Goal: Find specific page/section: Find specific page/section

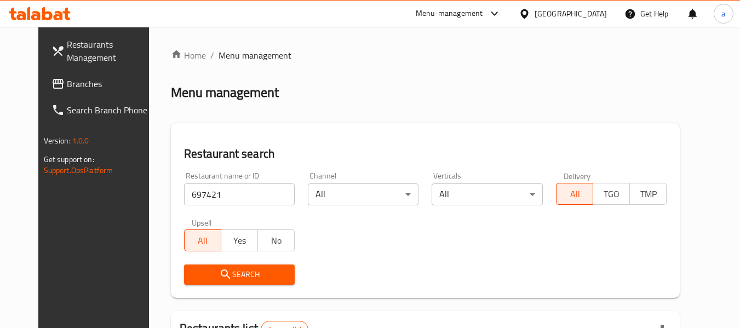
scroll to position [147, 0]
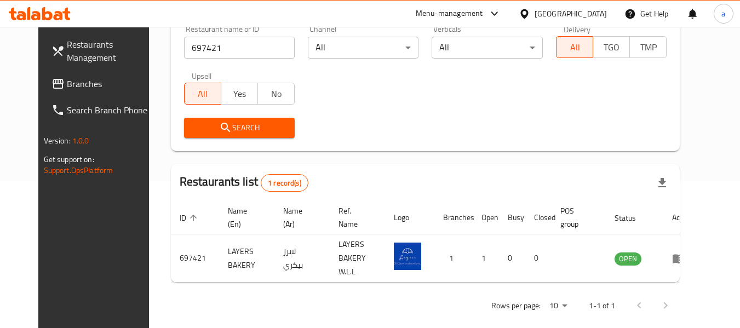
click at [590, 12] on div "[GEOGRAPHIC_DATA]" at bounding box center [571, 14] width 72 height 12
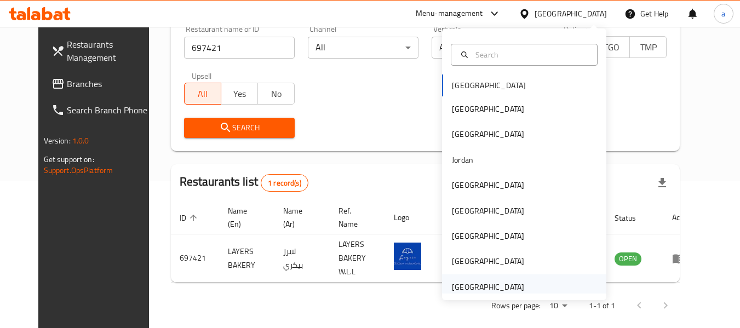
click at [492, 286] on div "[GEOGRAPHIC_DATA]" at bounding box center [488, 287] width 72 height 12
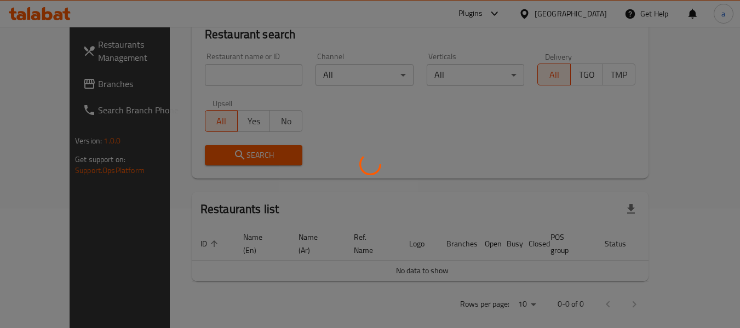
scroll to position [147, 0]
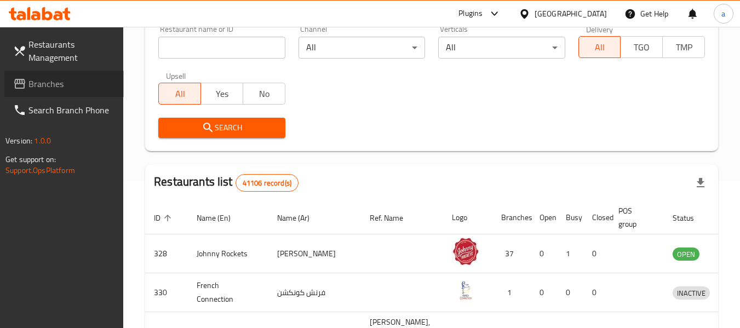
click at [31, 83] on span "Branches" at bounding box center [72, 83] width 87 height 13
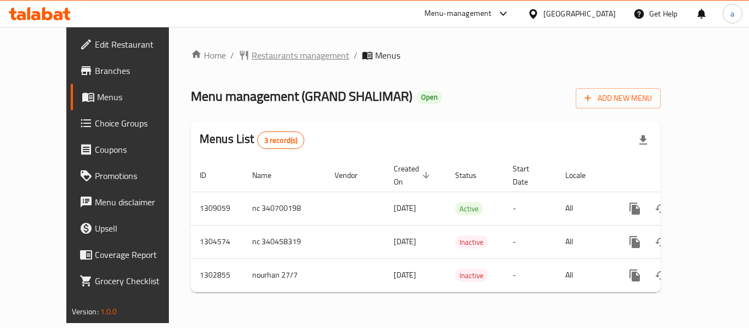
click at [261, 59] on span "Restaurants management" at bounding box center [301, 55] width 98 height 13
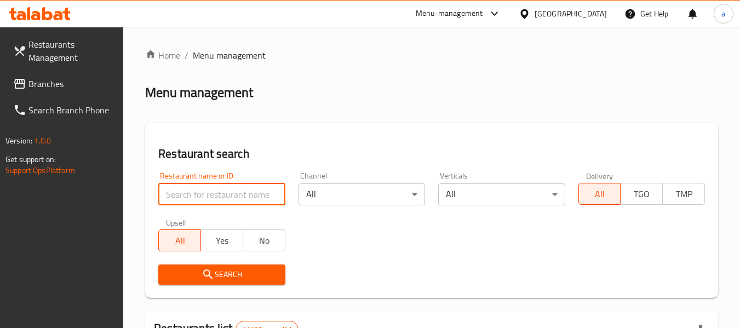
drag, startPoint x: 232, startPoint y: 190, endPoint x: 231, endPoint y: 197, distance: 7.3
click at [232, 190] on input "search" at bounding box center [221, 195] width 127 height 22
paste input "701805"
type input "701805"
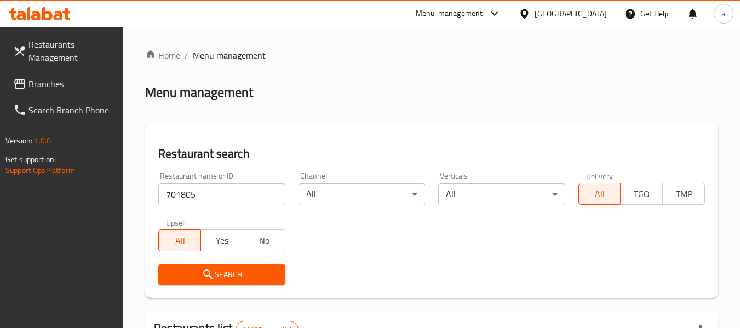
click at [246, 272] on span "Search" at bounding box center [221, 275] width 109 height 14
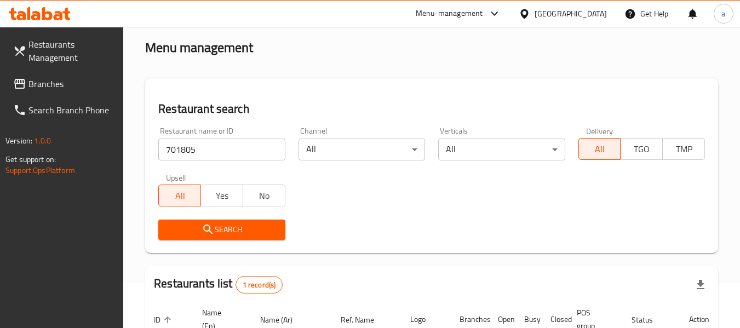
scroll to position [161, 0]
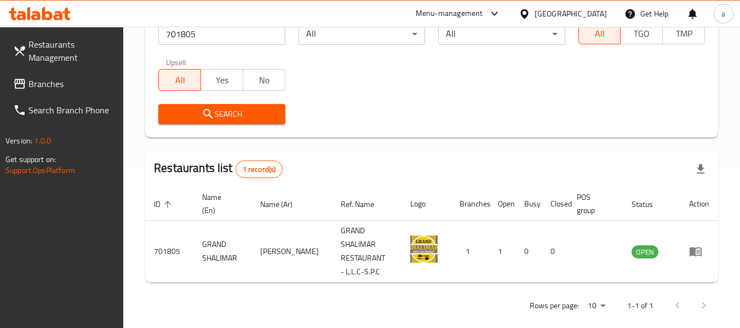
click at [568, 10] on div "[GEOGRAPHIC_DATA]" at bounding box center [571, 14] width 72 height 12
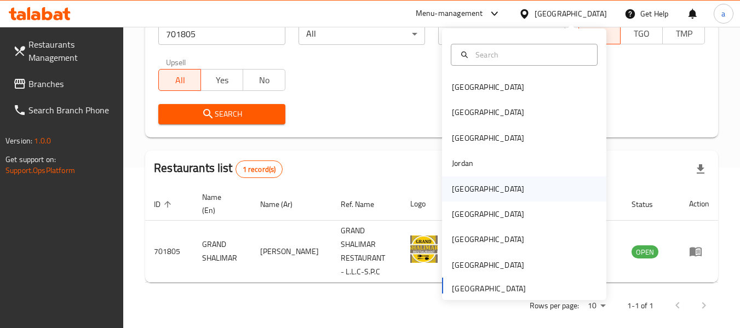
click at [480, 192] on div "[GEOGRAPHIC_DATA]" at bounding box center [524, 188] width 164 height 25
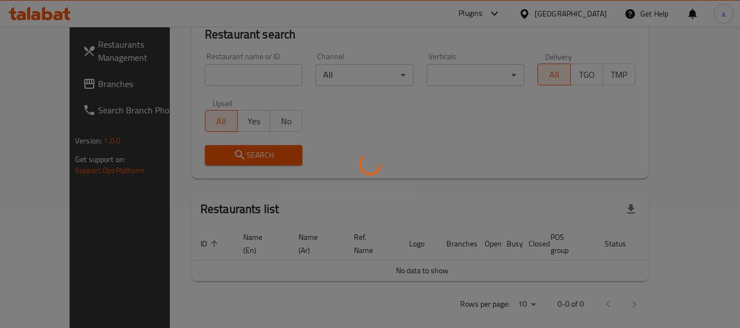
scroll to position [161, 0]
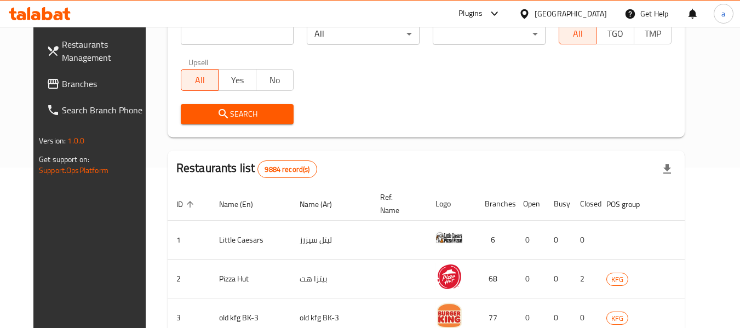
click at [62, 86] on span "Branches" at bounding box center [105, 83] width 87 height 13
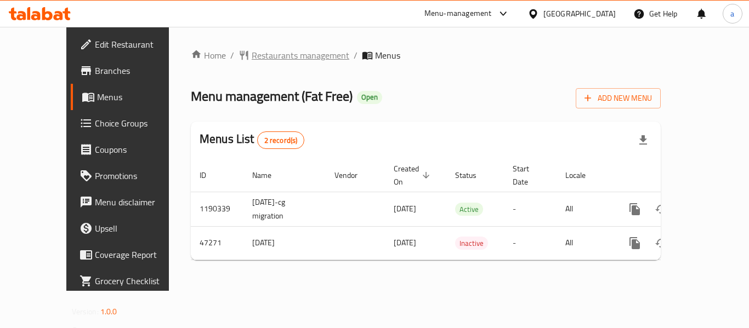
click at [265, 53] on span "Restaurants management" at bounding box center [301, 55] width 98 height 13
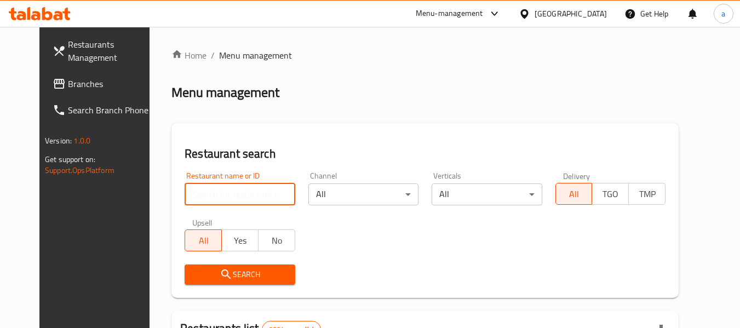
drag, startPoint x: 230, startPoint y: 196, endPoint x: 231, endPoint y: 209, distance: 13.7
click at [230, 196] on input "search" at bounding box center [240, 195] width 110 height 22
paste input "23886"
type input "23886"
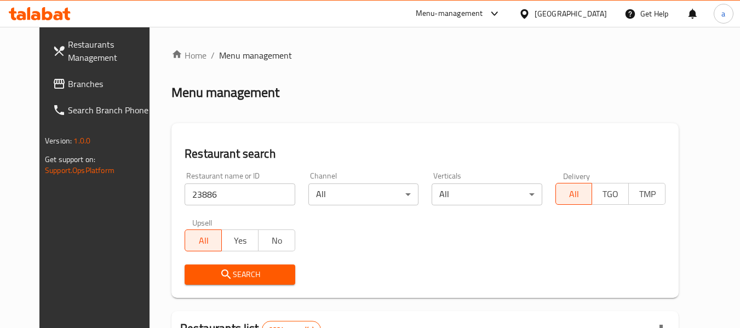
click at [238, 269] on span "Search" at bounding box center [239, 275] width 93 height 14
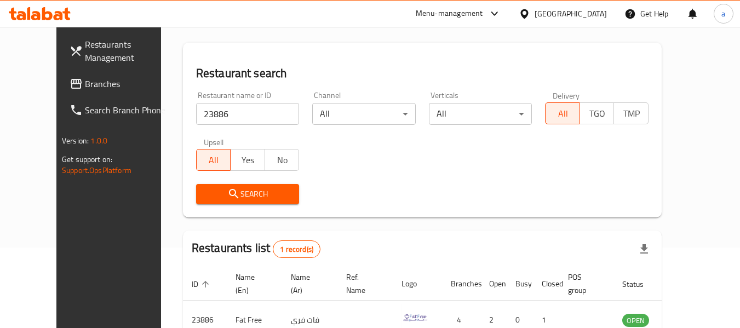
scroll to position [151, 0]
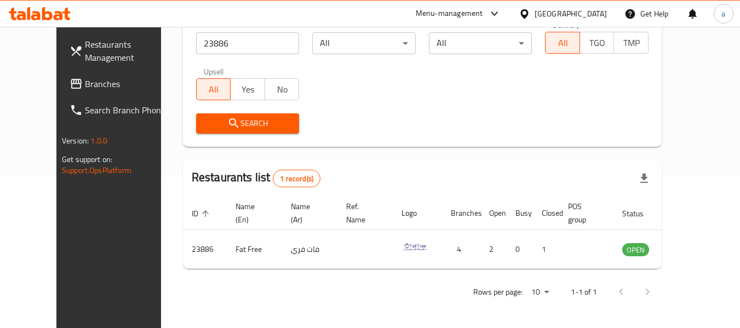
click at [596, 12] on div "[GEOGRAPHIC_DATA]" at bounding box center [571, 14] width 72 height 12
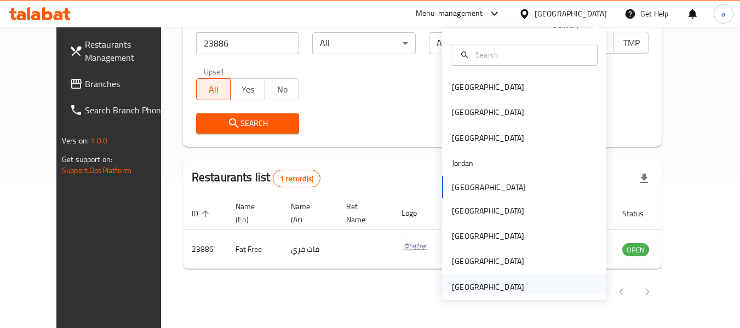
click at [485, 288] on div "[GEOGRAPHIC_DATA]" at bounding box center [488, 287] width 72 height 12
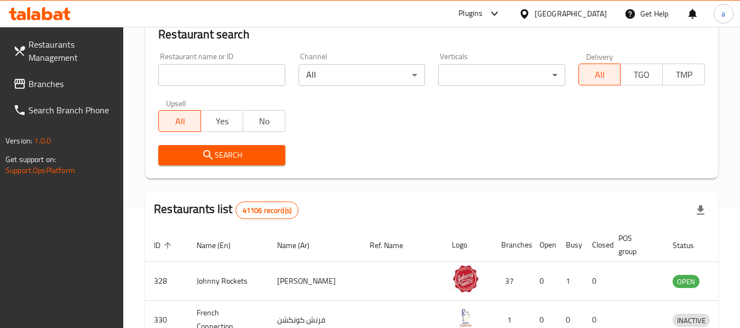
scroll to position [151, 0]
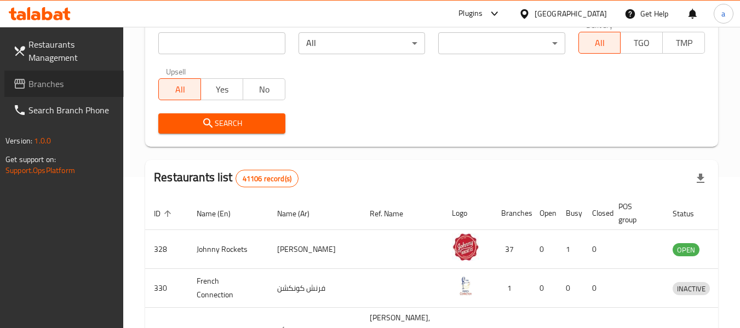
click at [32, 85] on span "Branches" at bounding box center [72, 83] width 87 height 13
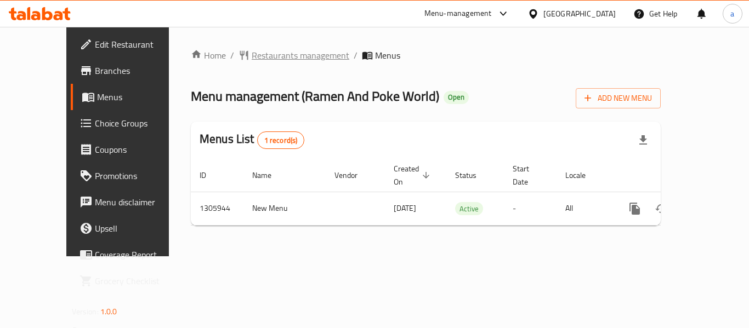
click at [264, 59] on span "Restaurants management" at bounding box center [301, 55] width 98 height 13
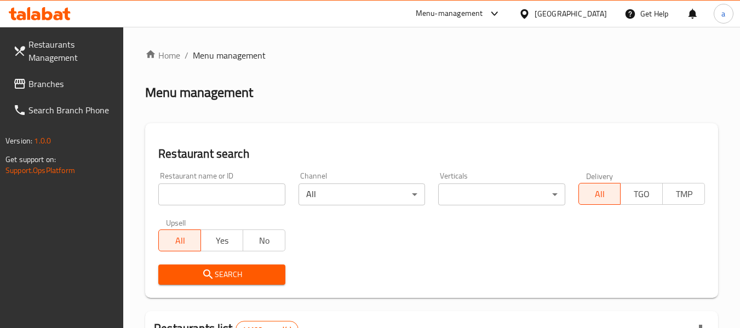
click at [243, 196] on input "search" at bounding box center [221, 195] width 127 height 22
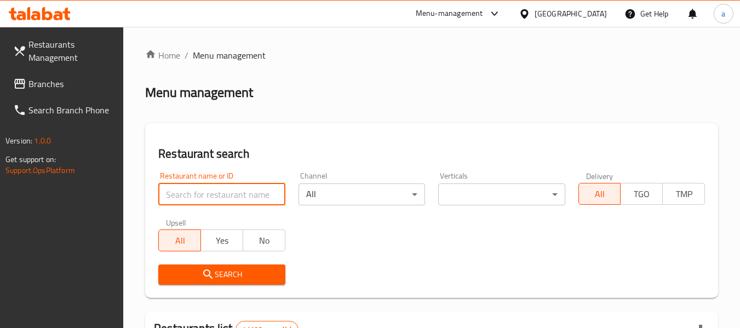
paste input "703922"
type input "703922"
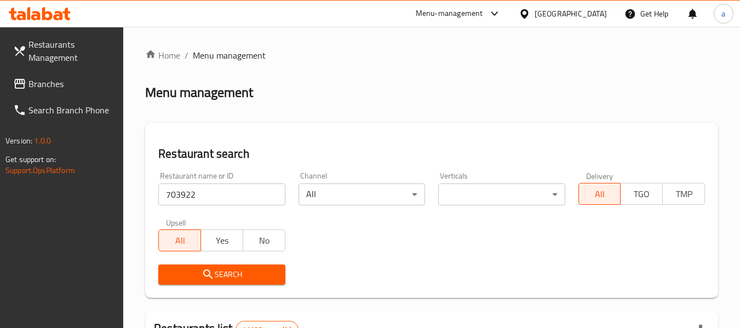
click at [244, 281] on span "Search" at bounding box center [221, 275] width 109 height 14
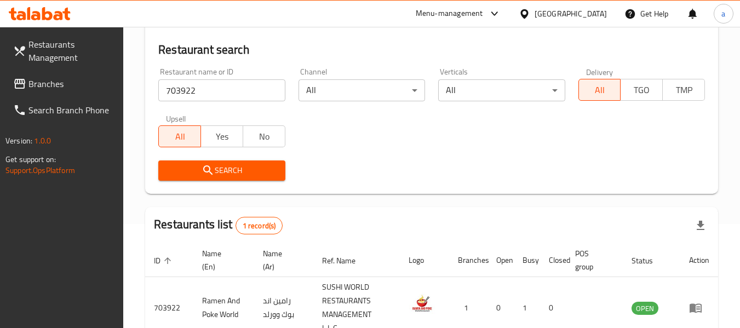
scroll to position [161, 0]
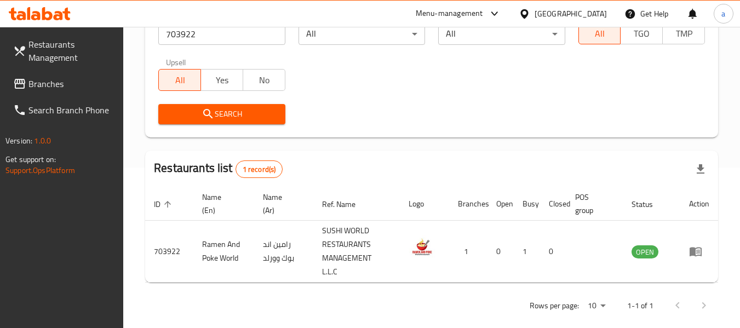
click at [72, 81] on span "Branches" at bounding box center [72, 83] width 87 height 13
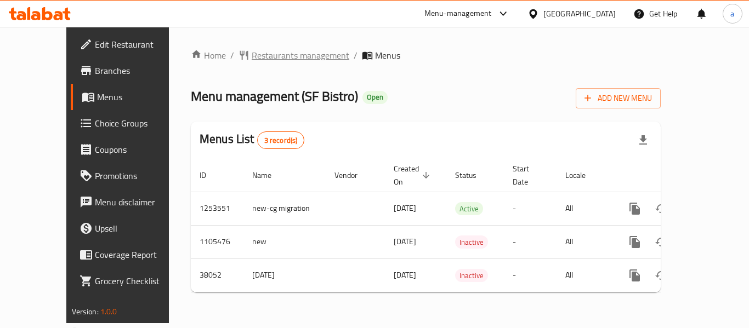
click at [252, 59] on span "Restaurants management" at bounding box center [301, 55] width 98 height 13
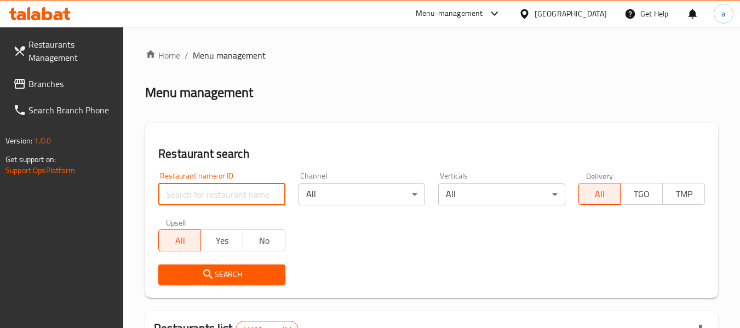
drag, startPoint x: 250, startPoint y: 194, endPoint x: 236, endPoint y: 220, distance: 29.7
click at [250, 194] on input "search" at bounding box center [221, 195] width 127 height 22
paste input "9620"
type input "9620"
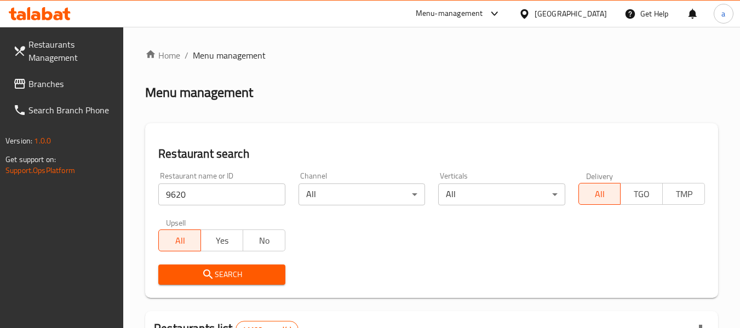
click at [241, 280] on span "Search" at bounding box center [221, 275] width 109 height 14
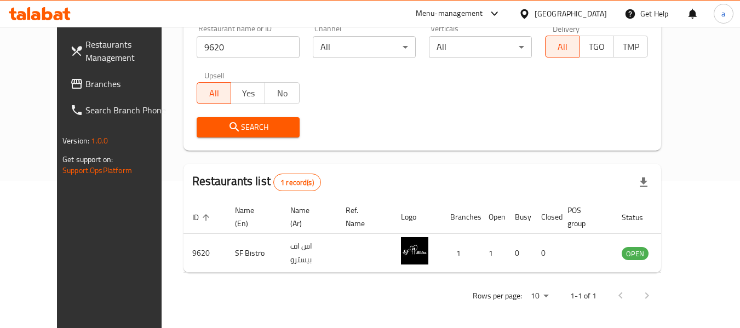
scroll to position [151, 0]
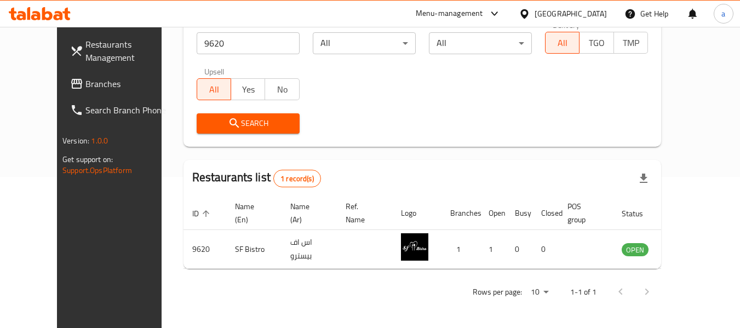
click at [552, 15] on div "[GEOGRAPHIC_DATA]" at bounding box center [571, 14] width 72 height 12
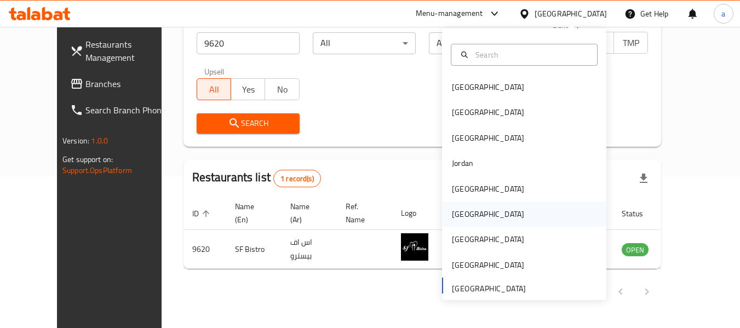
click at [471, 213] on div "[GEOGRAPHIC_DATA]" at bounding box center [488, 214] width 90 height 25
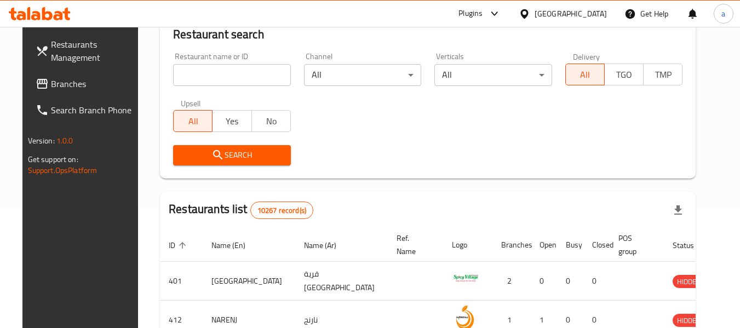
scroll to position [151, 0]
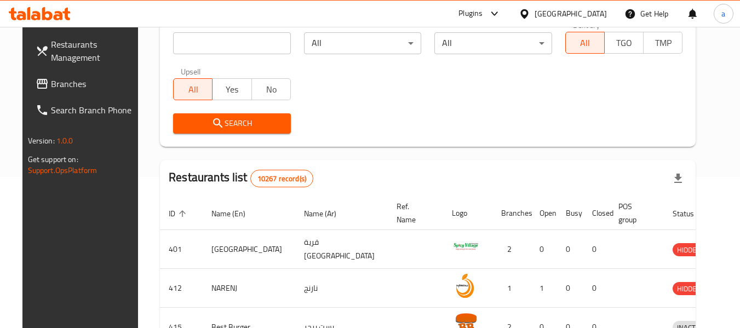
click at [61, 81] on span "Branches" at bounding box center [94, 83] width 87 height 13
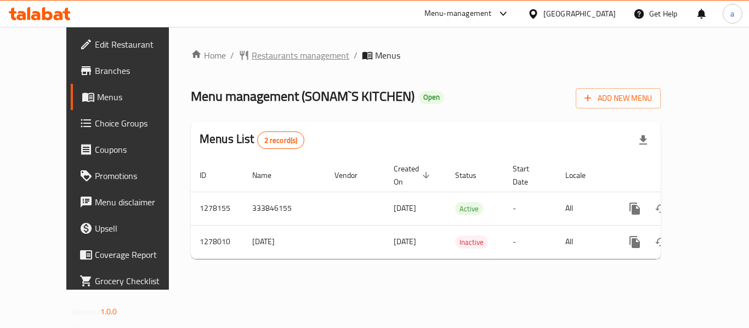
click at [252, 50] on span "Restaurants management" at bounding box center [301, 55] width 98 height 13
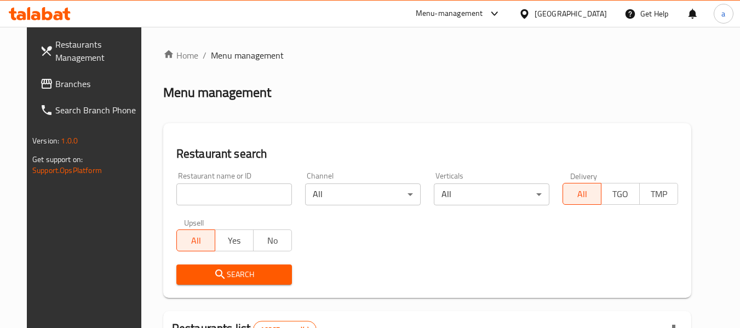
click at [215, 193] on input "search" at bounding box center [234, 195] width 116 height 22
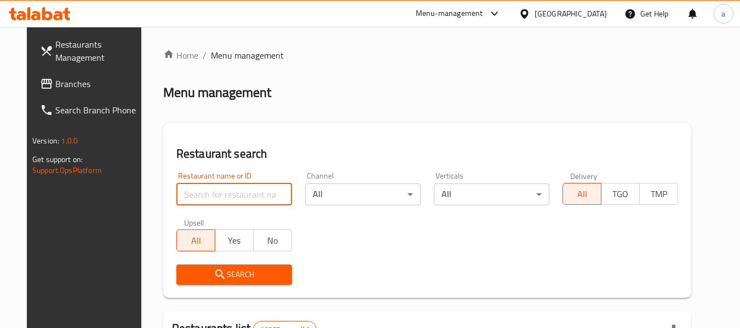
paste input "692746"
type input "692746"
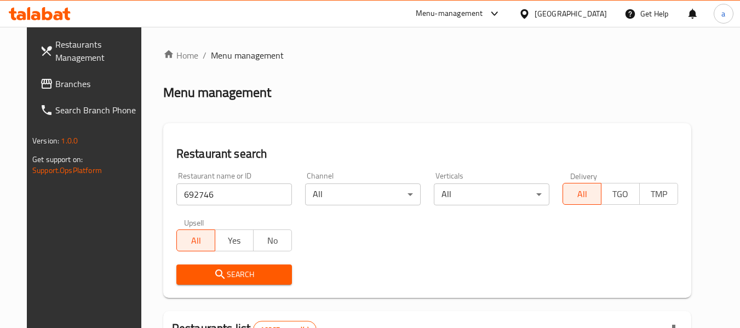
click at [214, 280] on icon "submit" at bounding box center [220, 274] width 13 height 13
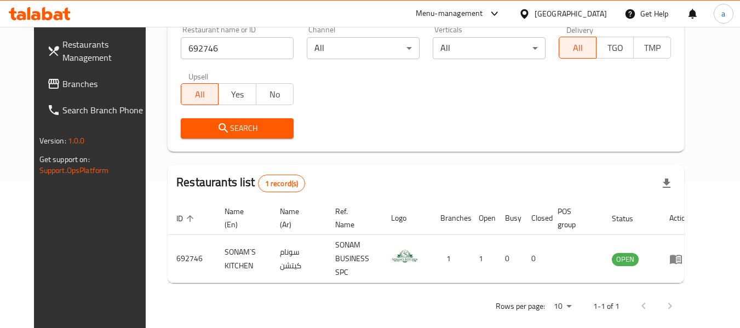
scroll to position [147, 0]
click at [600, 13] on div "Oman" at bounding box center [571, 14] width 72 height 12
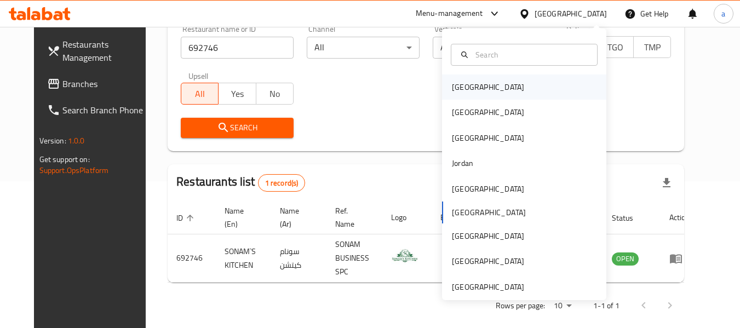
click at [492, 83] on div "[GEOGRAPHIC_DATA]" at bounding box center [524, 87] width 164 height 25
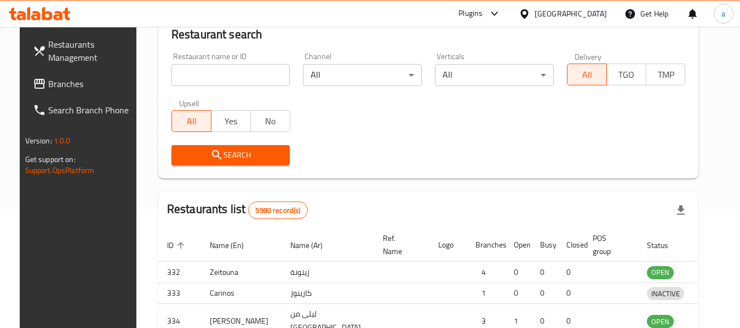
scroll to position [147, 0]
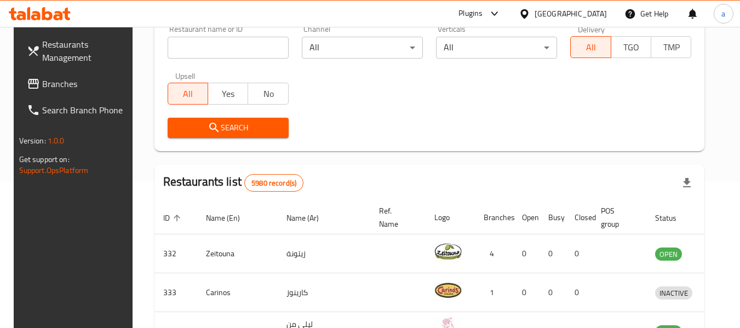
click at [55, 87] on span "Branches" at bounding box center [85, 83] width 87 height 13
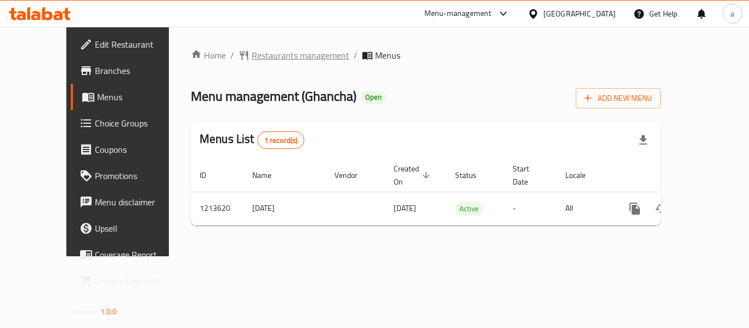
click at [275, 58] on span "Restaurants management" at bounding box center [301, 55] width 98 height 13
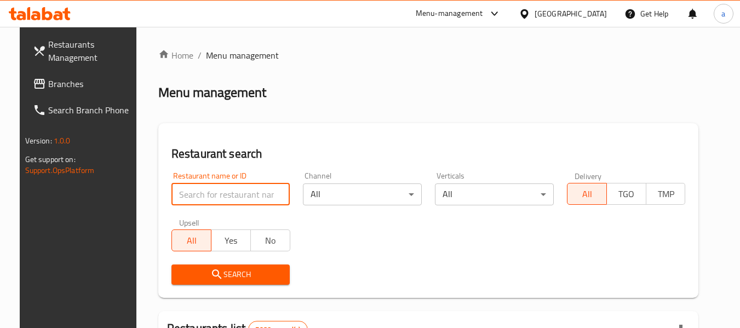
click at [232, 196] on input "search" at bounding box center [231, 195] width 119 height 22
paste input "671928"
type input "671928"
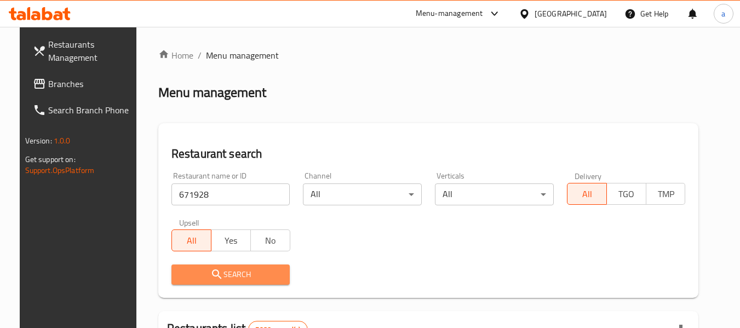
click at [255, 275] on span "Search" at bounding box center [230, 275] width 101 height 14
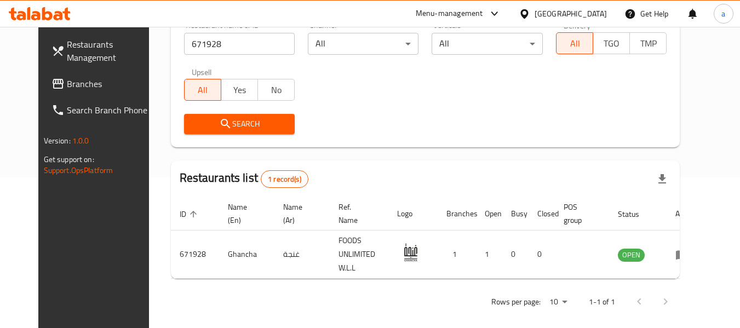
scroll to position [151, 0]
